Goal: Task Accomplishment & Management: Manage account settings

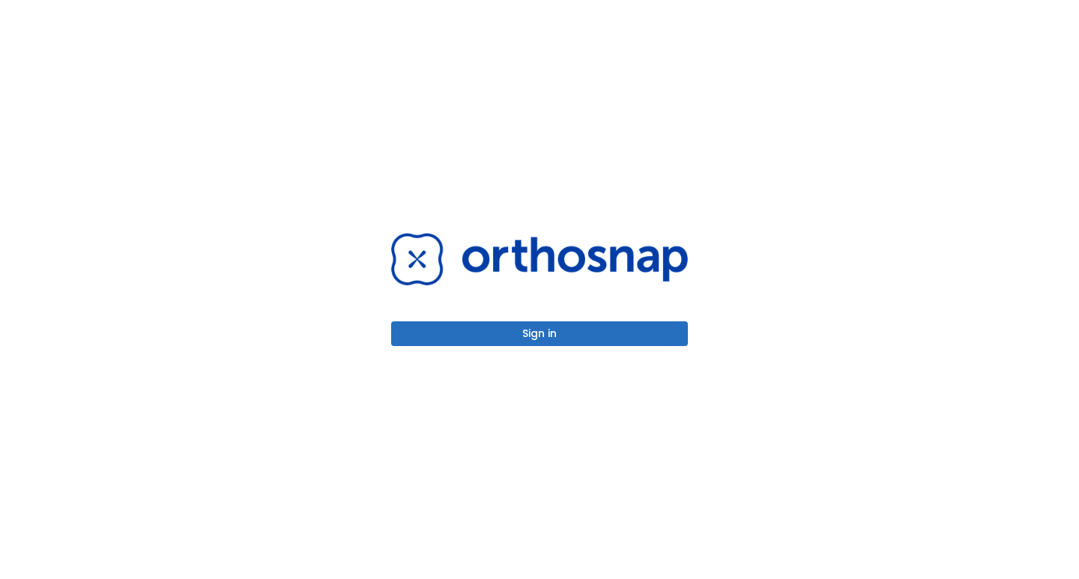
click at [548, 344] on button "Sign in" at bounding box center [539, 333] width 297 height 25
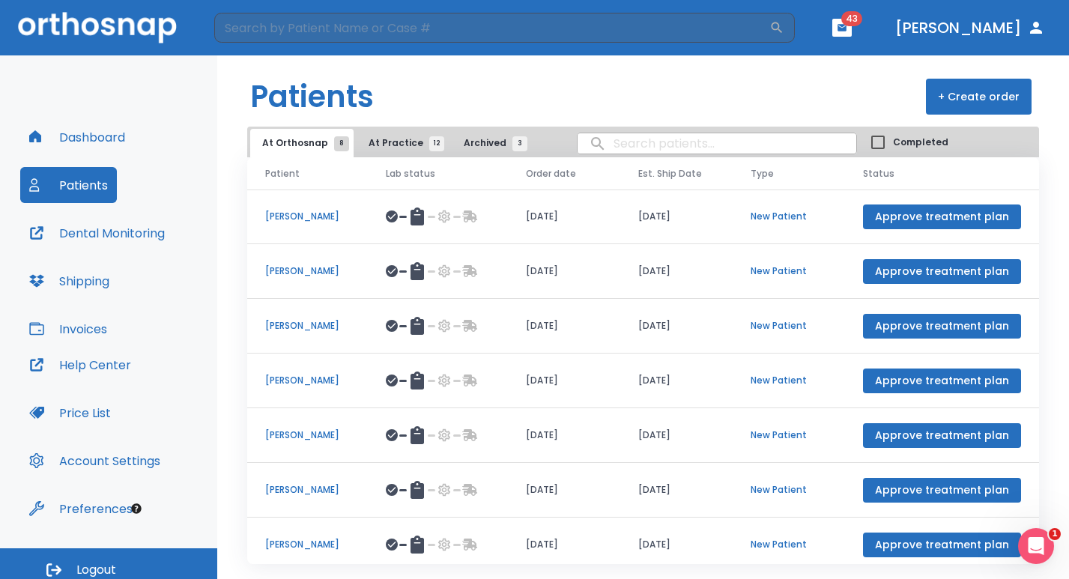
scroll to position [10, 0]
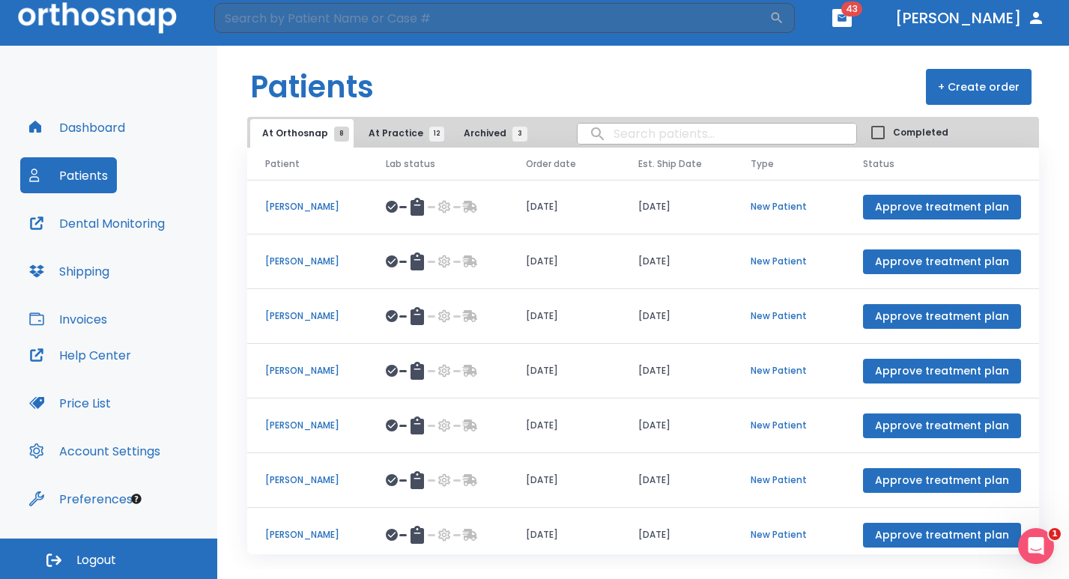
click at [360, 133] on button "At Practice 12" at bounding box center [403, 133] width 92 height 28
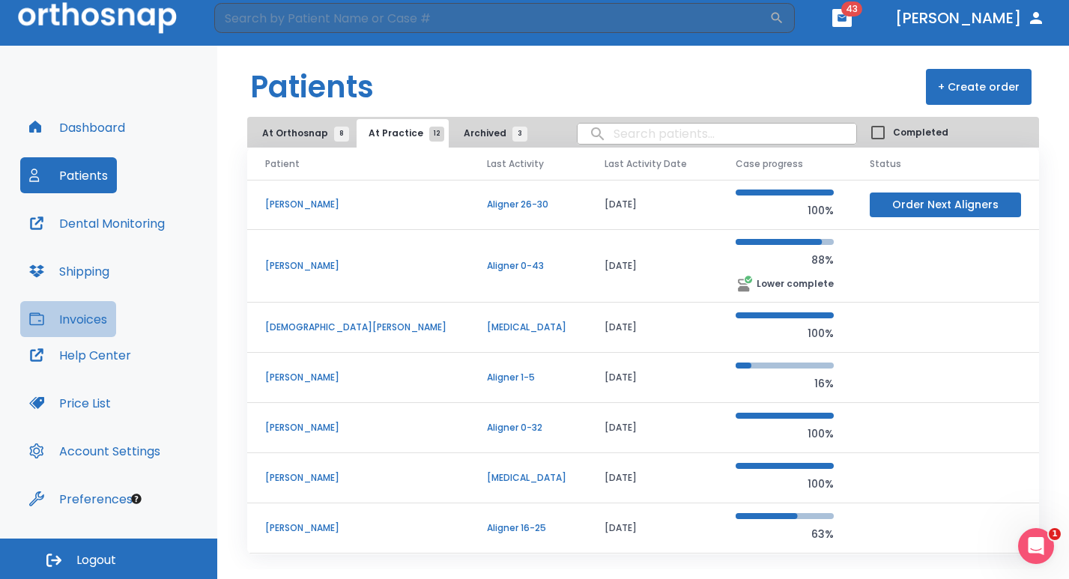
click at [78, 326] on button "Invoices" at bounding box center [68, 319] width 96 height 36
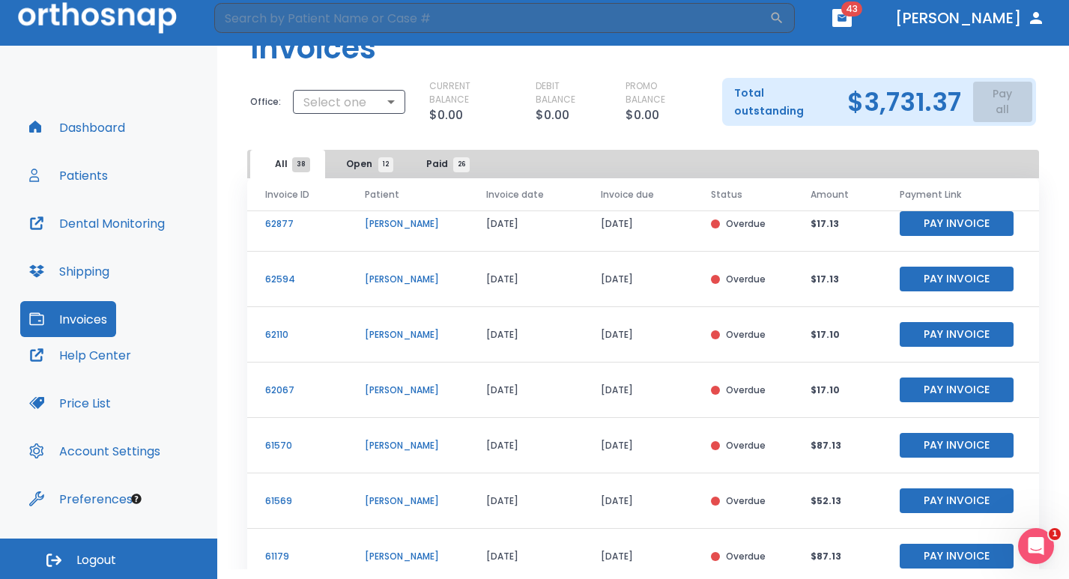
scroll to position [81, 0]
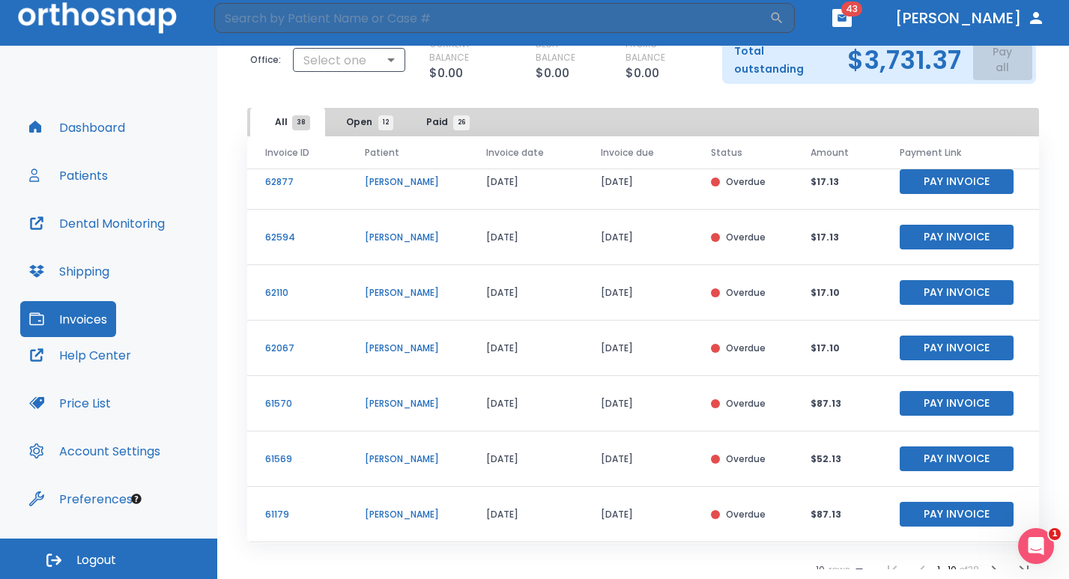
click at [985, 561] on icon "button" at bounding box center [994, 570] width 18 height 18
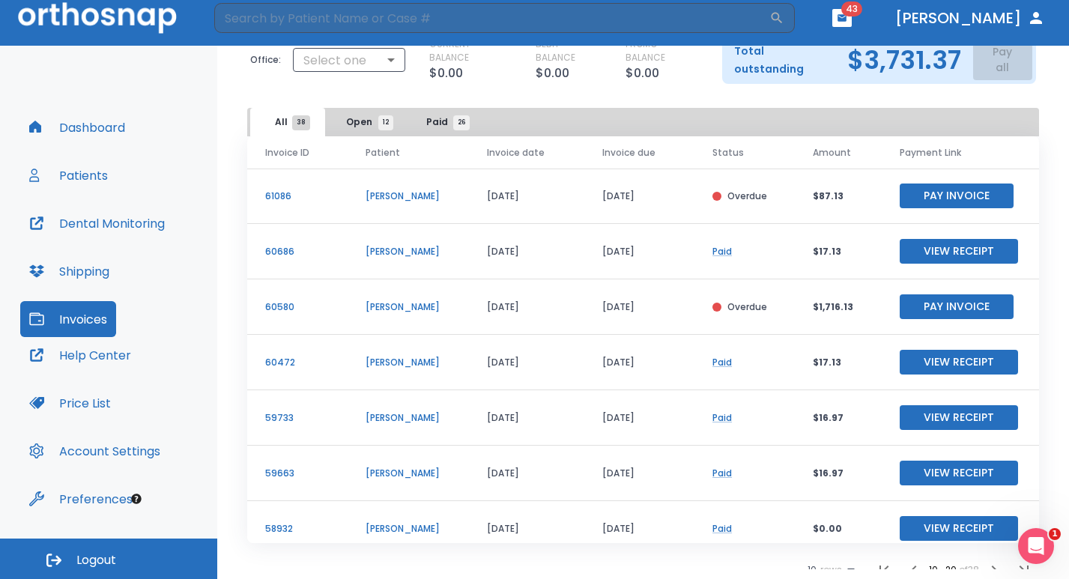
click at [911, 566] on icon "button" at bounding box center [913, 570] width 5 height 9
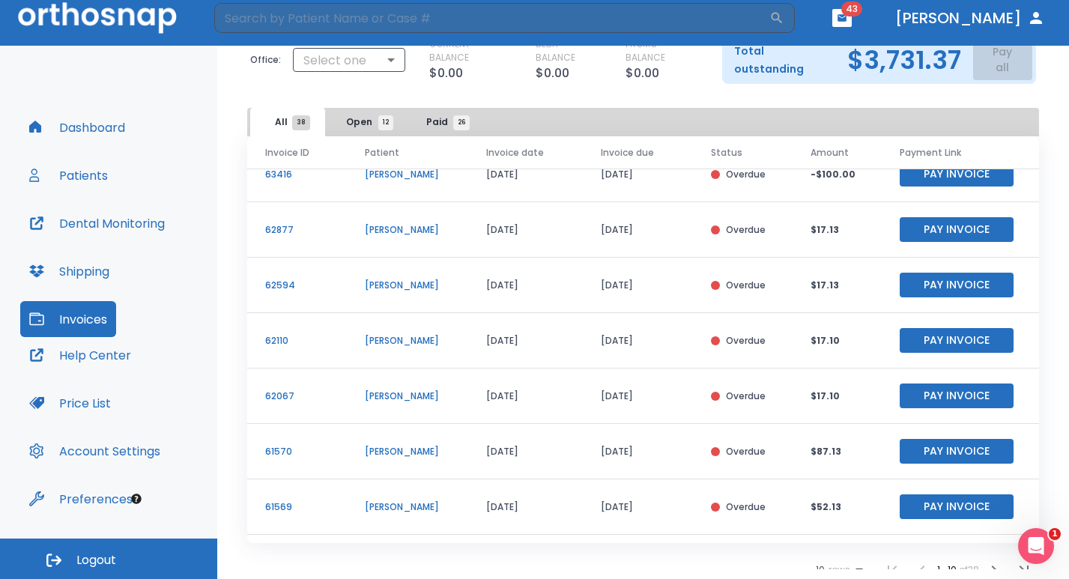
scroll to position [181, 0]
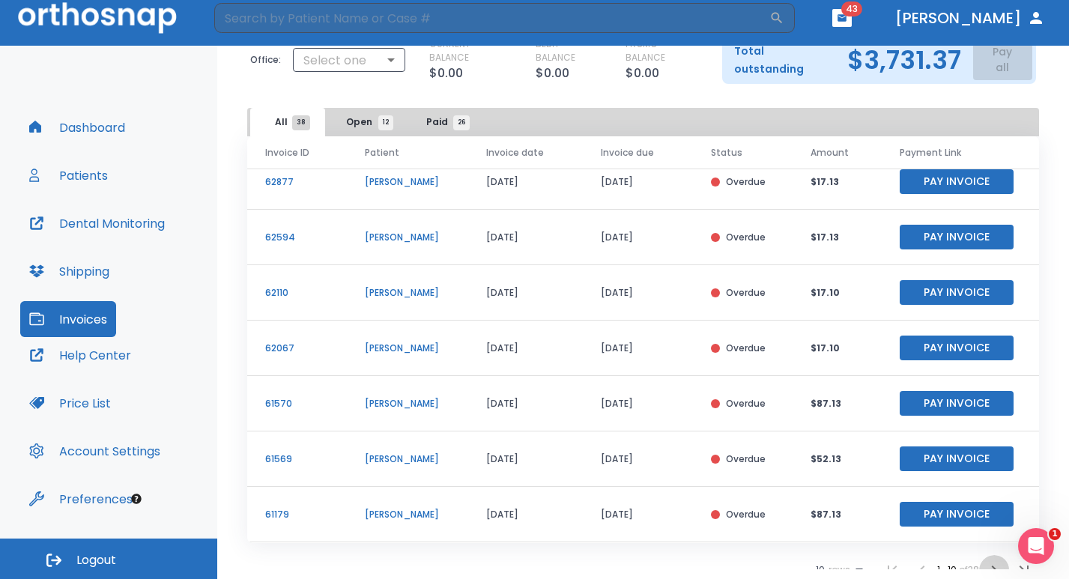
click at [985, 561] on icon "button" at bounding box center [994, 570] width 18 height 18
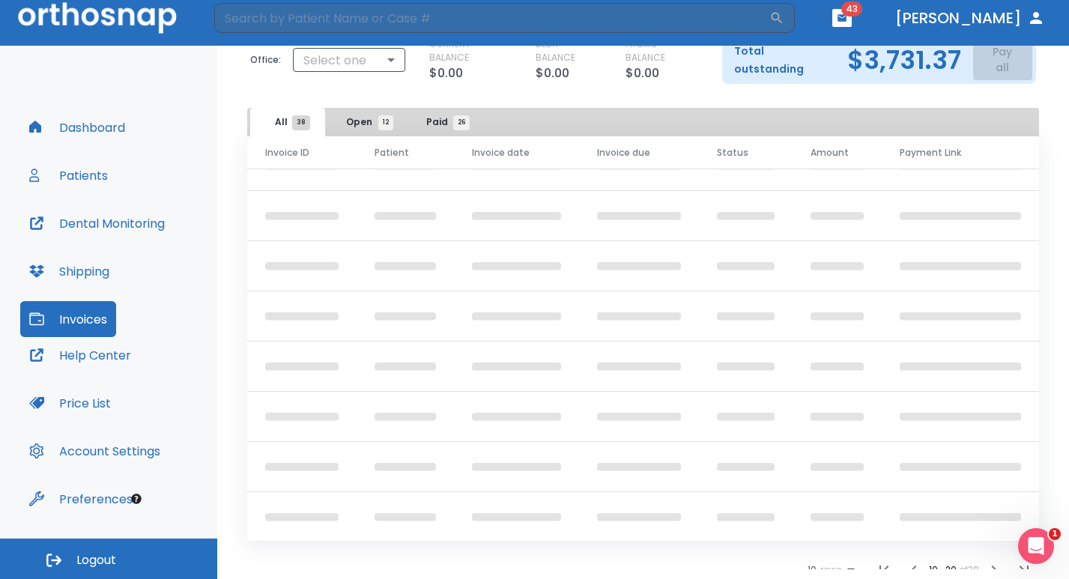
scroll to position [181, 0]
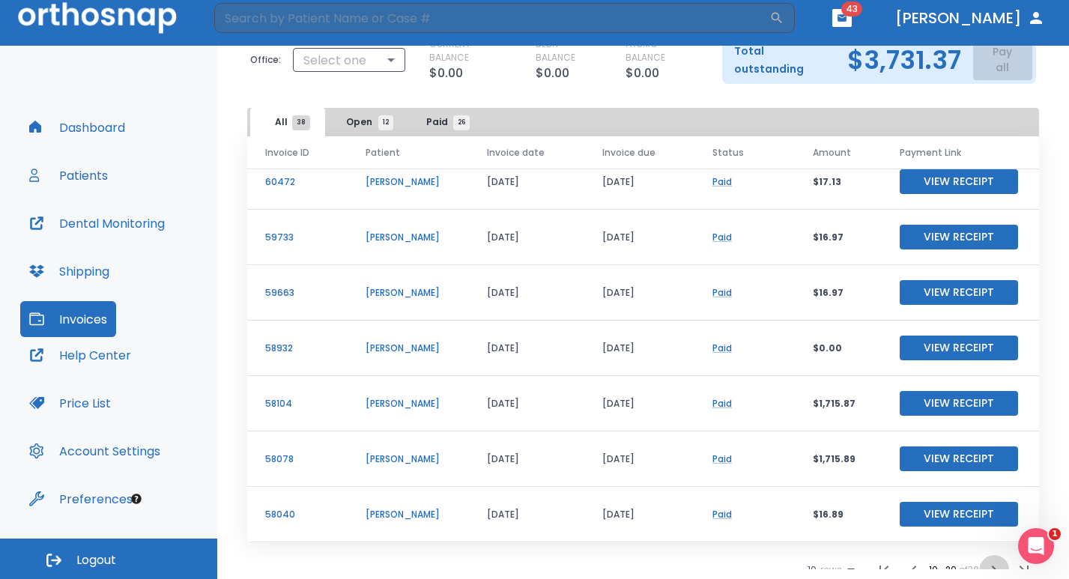
click at [985, 561] on icon "button" at bounding box center [994, 570] width 18 height 18
